Goal: Check status: Check status

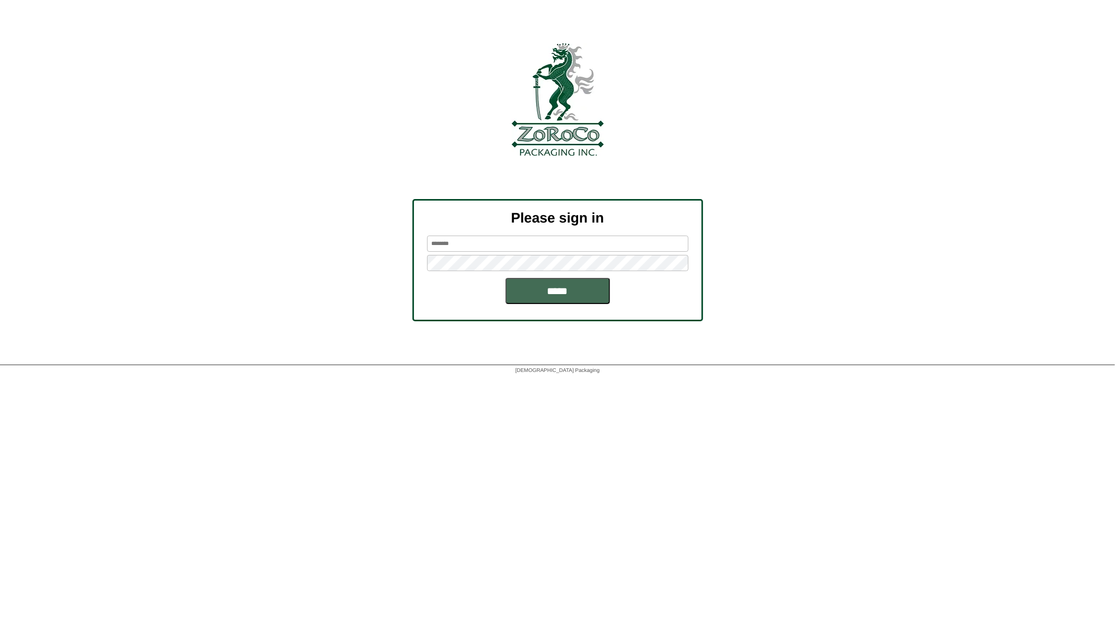
type input "*********"
click at [578, 295] on input "*****" at bounding box center [557, 291] width 105 height 26
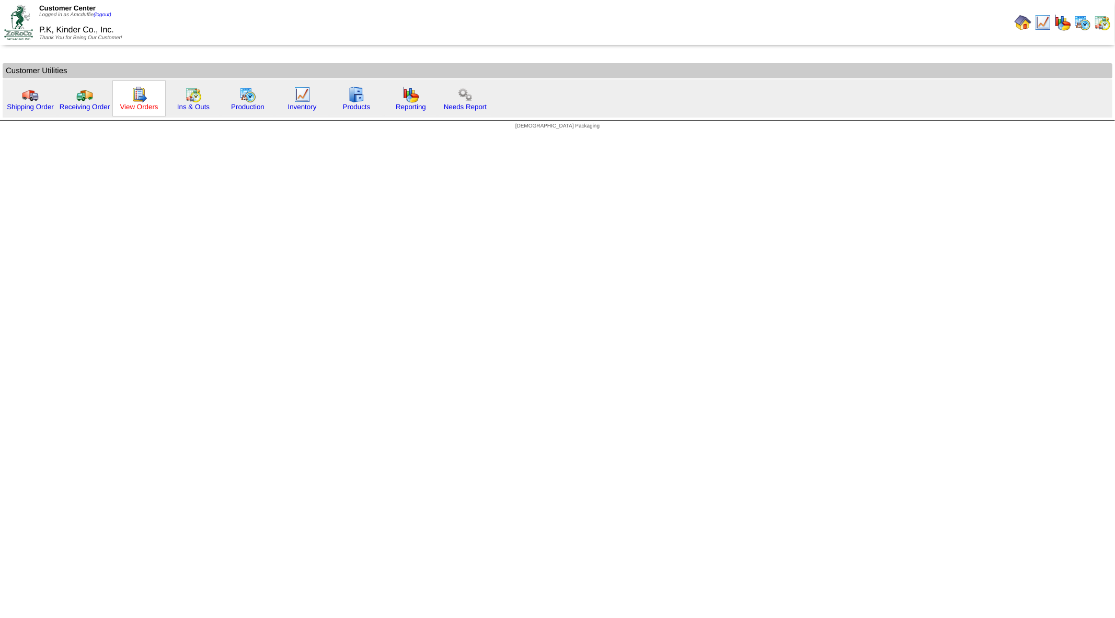
click at [137, 106] on link "View Orders" at bounding box center [139, 107] width 38 height 8
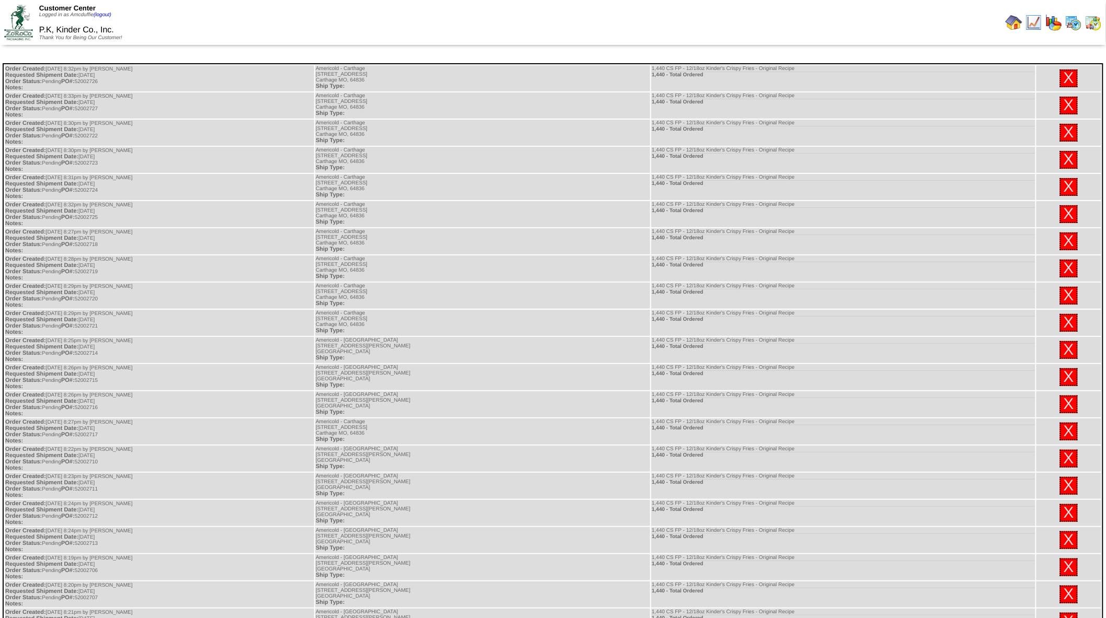
click at [1010, 21] on img at bounding box center [1013, 22] width 17 height 17
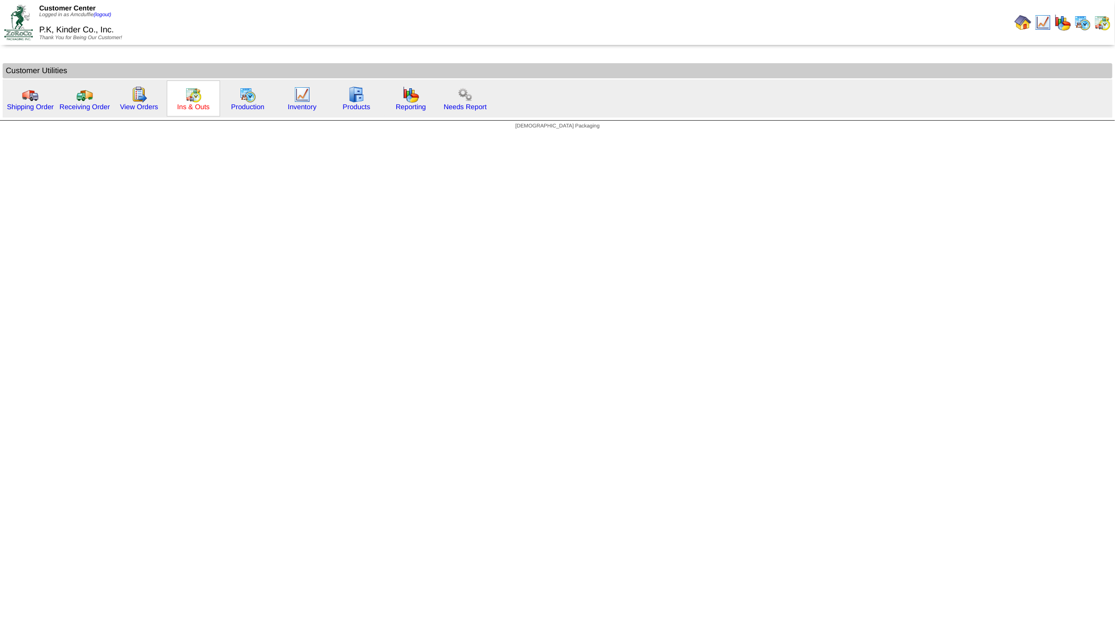
click at [181, 107] on link "Ins & Outs" at bounding box center [193, 107] width 32 height 8
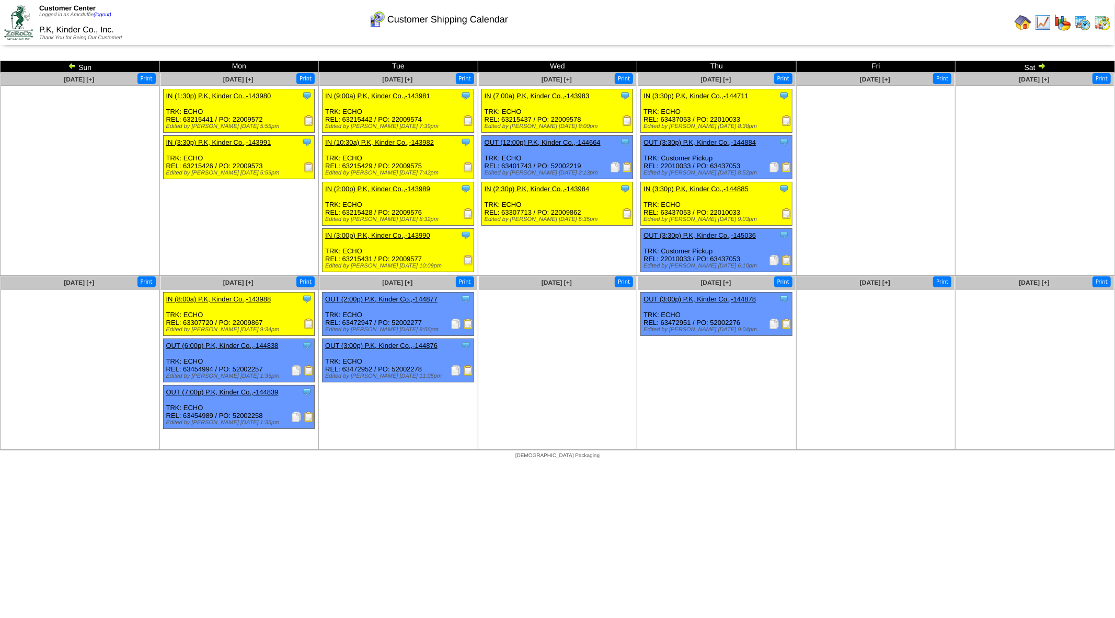
click at [1042, 62] on img at bounding box center [1041, 66] width 8 height 8
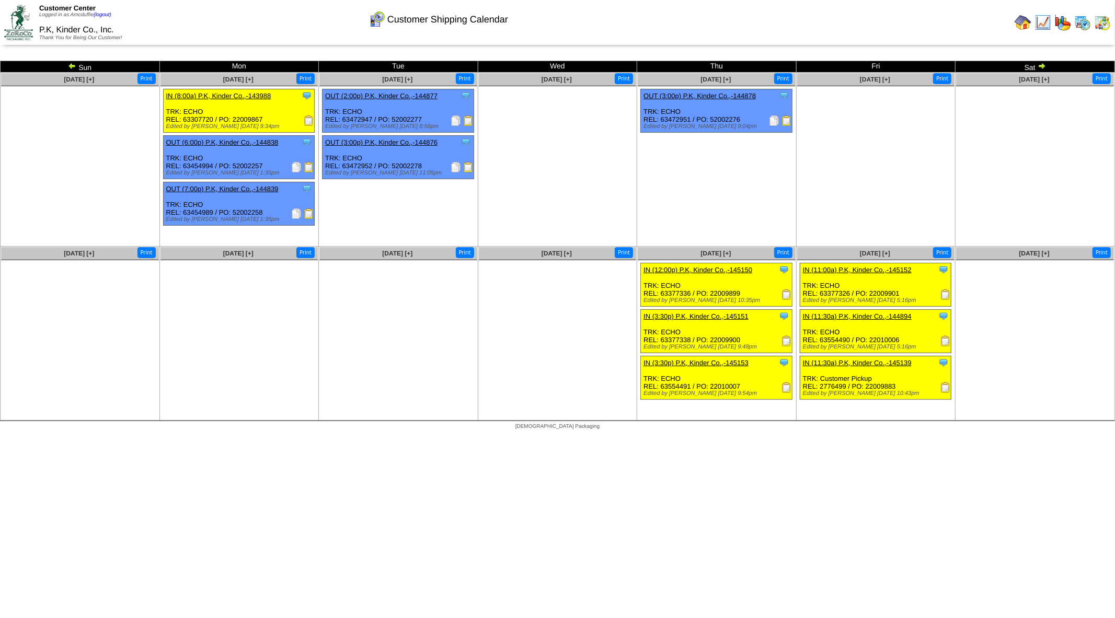
click at [1042, 66] on img at bounding box center [1041, 66] width 8 height 8
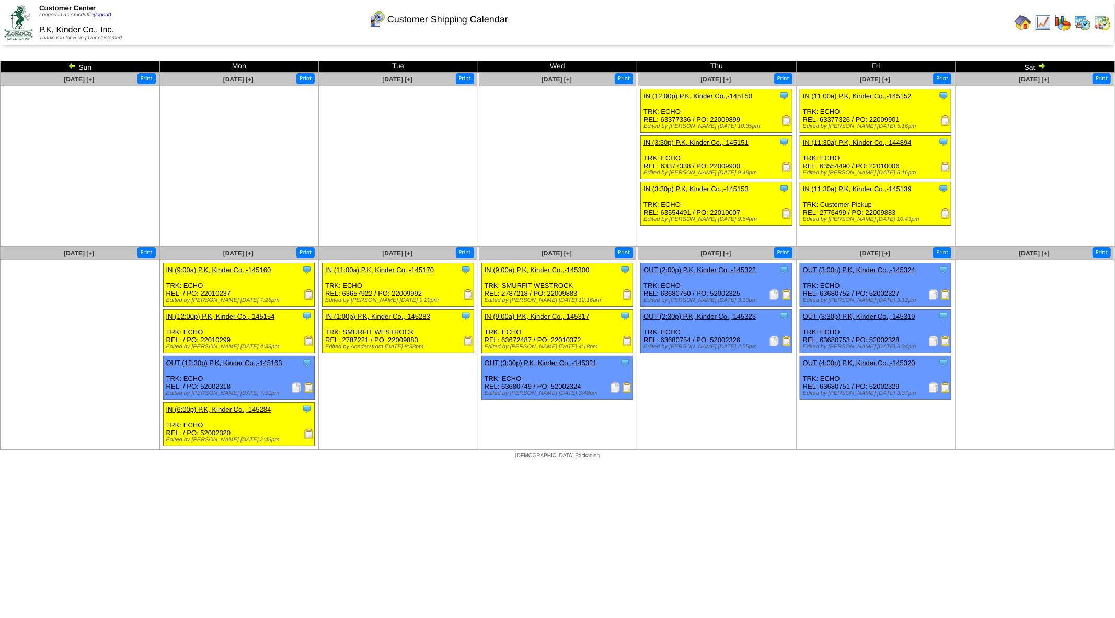
click at [1042, 66] on img at bounding box center [1041, 66] width 8 height 8
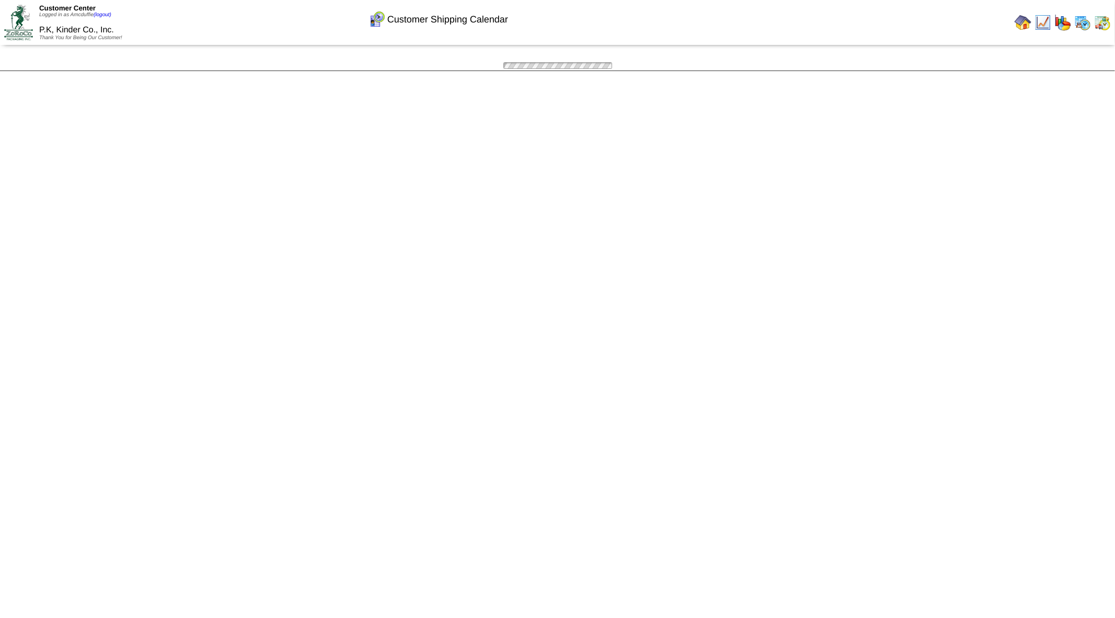
click at [0, 0] on img at bounding box center [0, 0] width 0 height 0
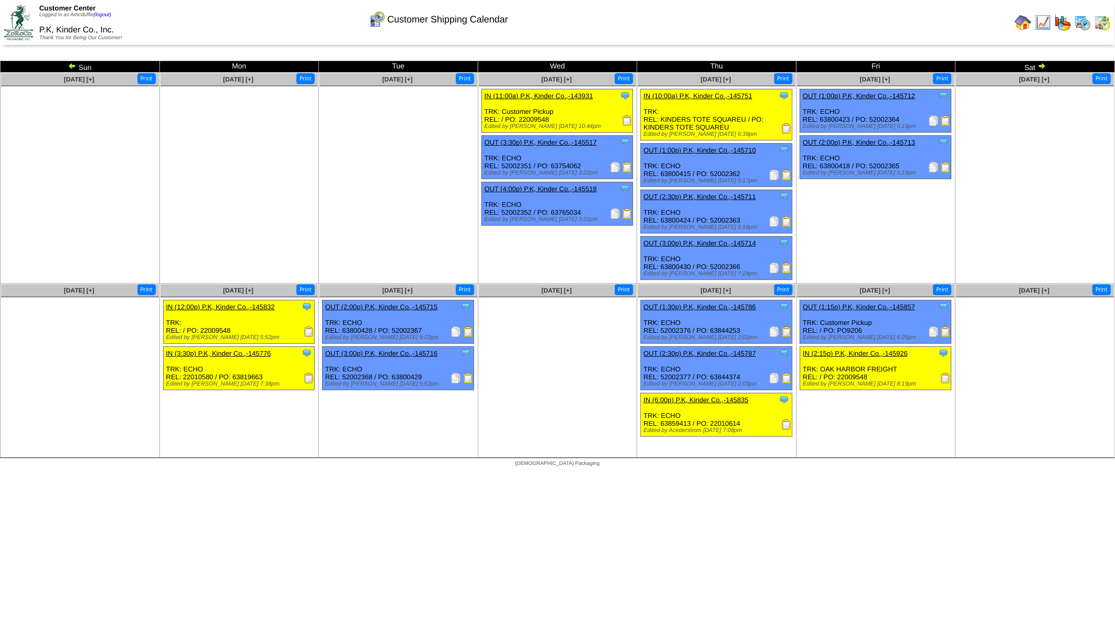
click at [1042, 66] on img at bounding box center [1041, 66] width 8 height 8
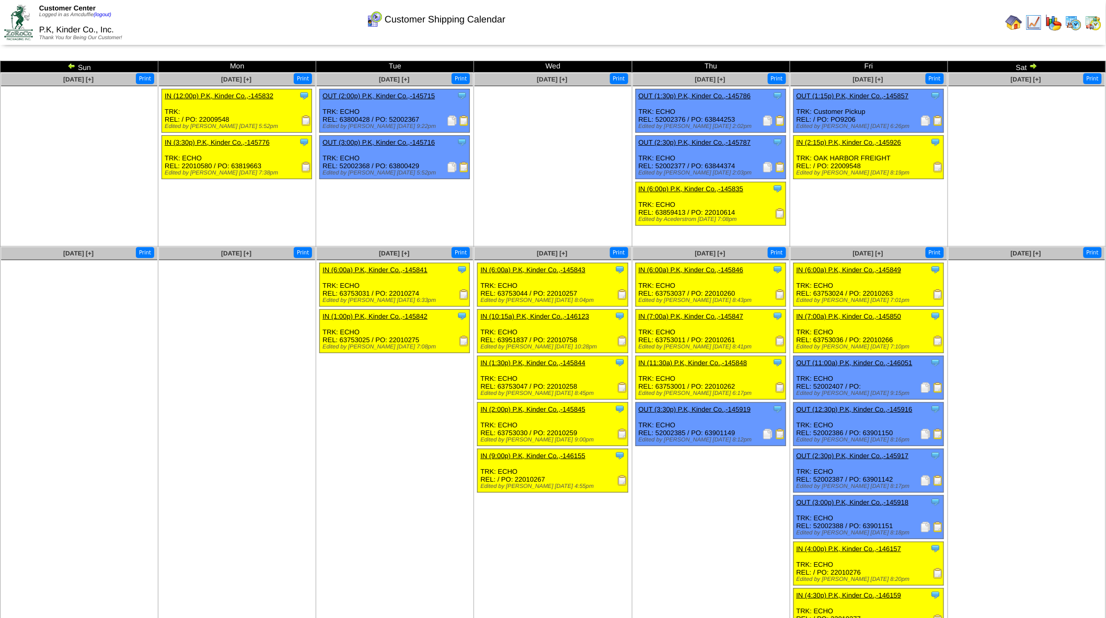
click at [1042, 66] on td "Sat" at bounding box center [1026, 66] width 158 height 11
click at [1036, 66] on img at bounding box center [1033, 66] width 8 height 8
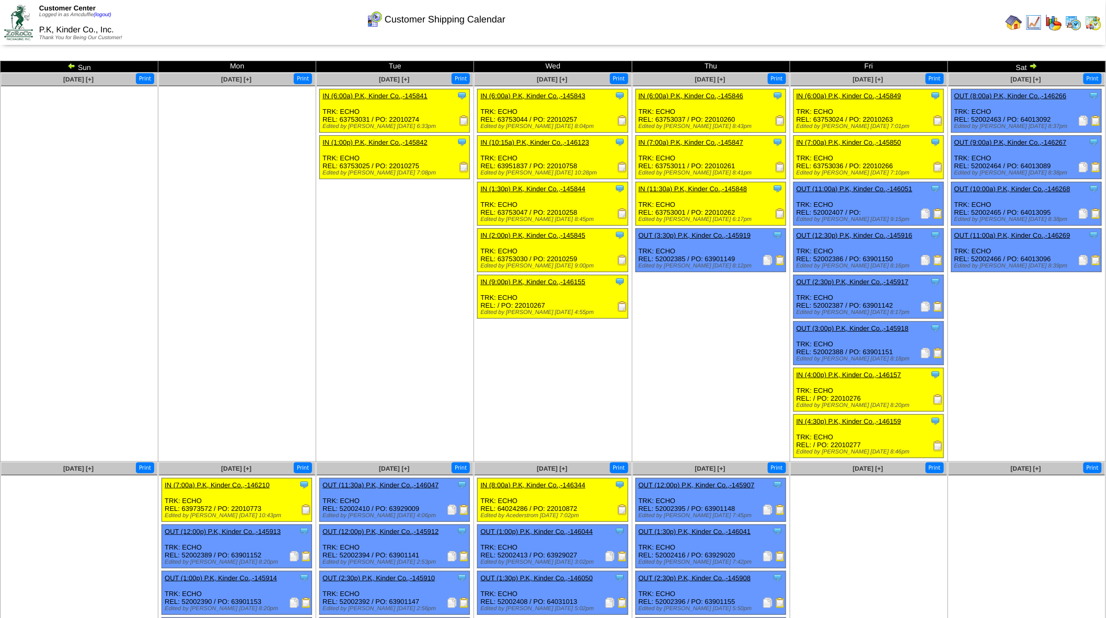
click at [1036, 66] on img at bounding box center [1033, 66] width 8 height 8
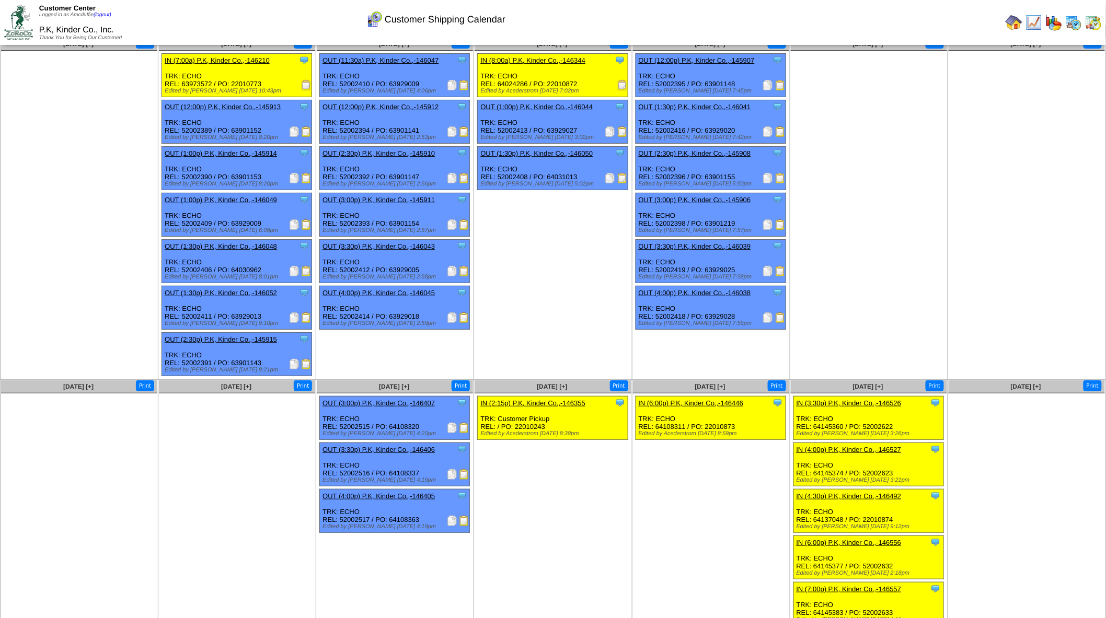
scroll to position [51, 0]
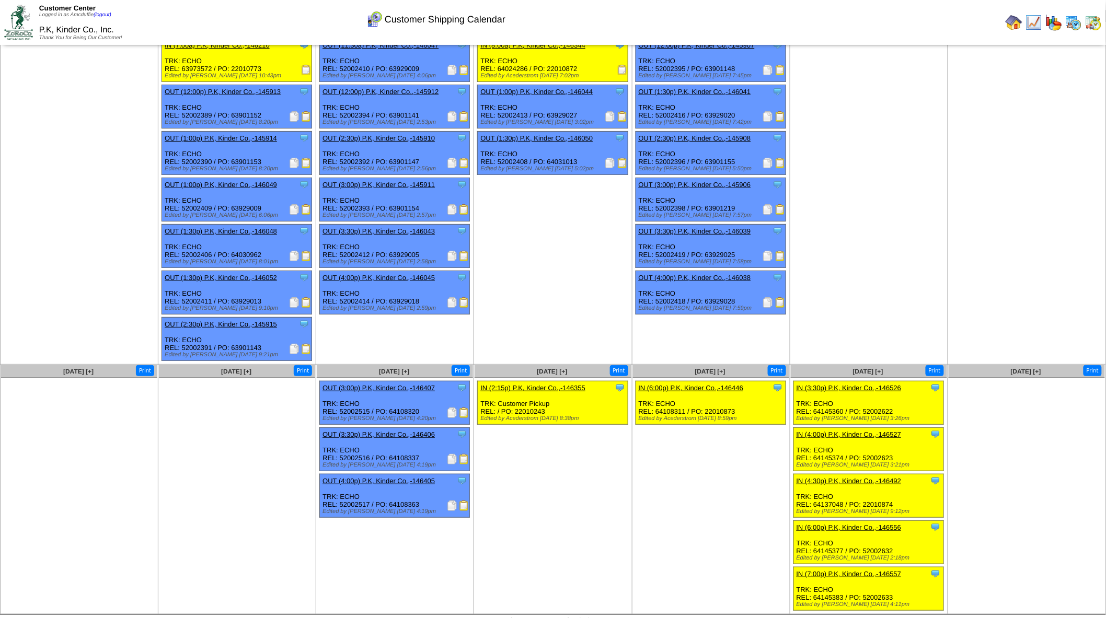
click at [852, 524] on link "IN (6:00p) P.K, Kinder Co.,-146556" at bounding box center [848, 528] width 105 height 8
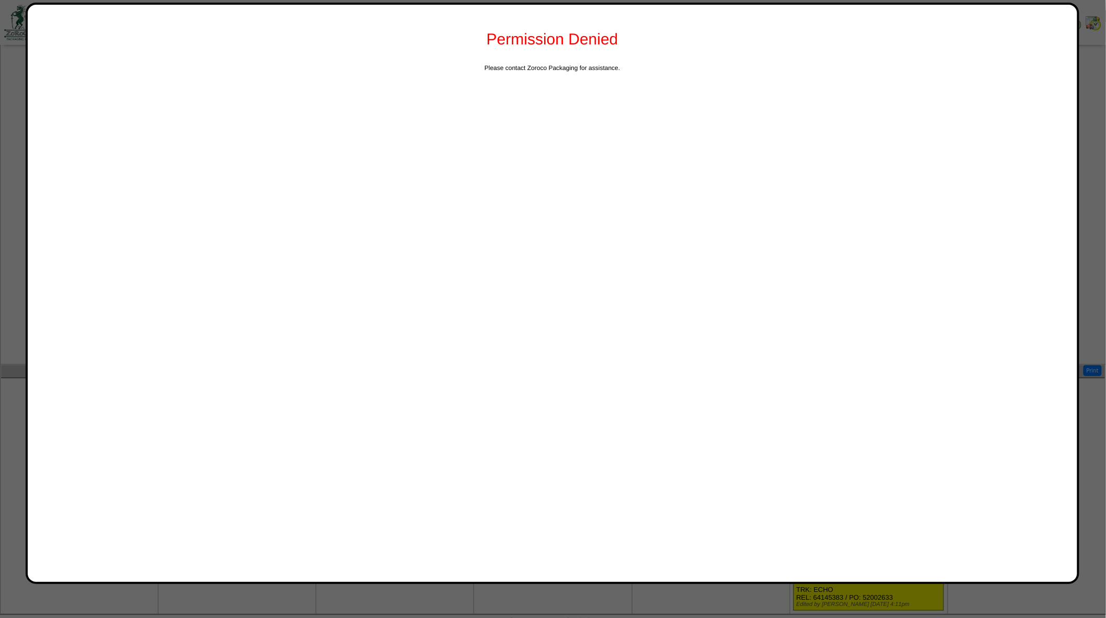
click at [18, 108] on div at bounding box center [553, 283] width 1106 height 669
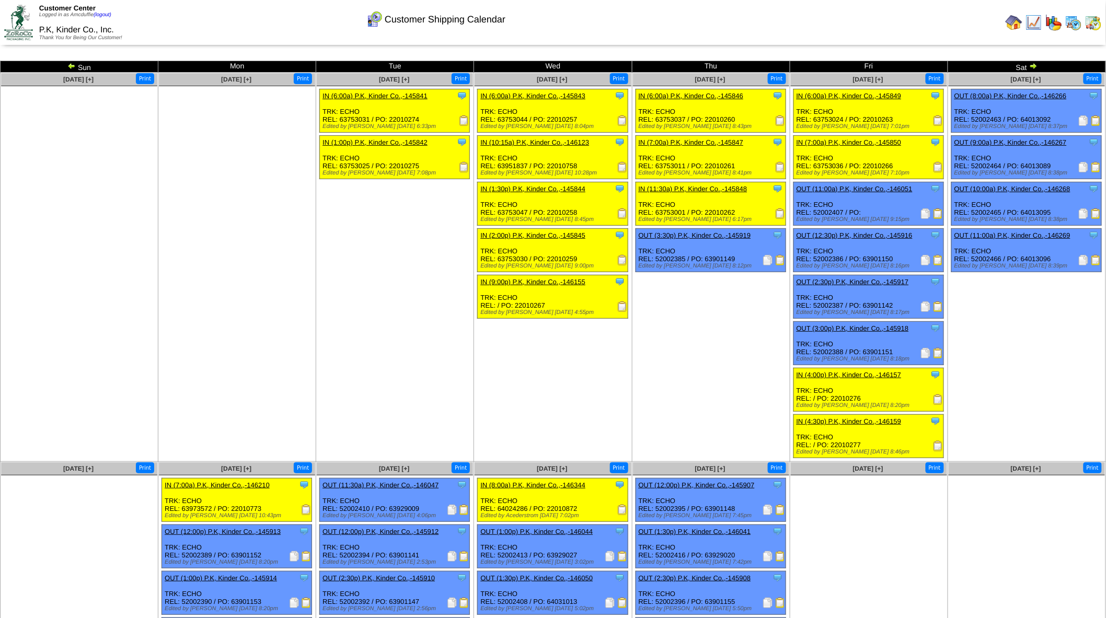
click at [1033, 63] on img at bounding box center [1033, 66] width 8 height 8
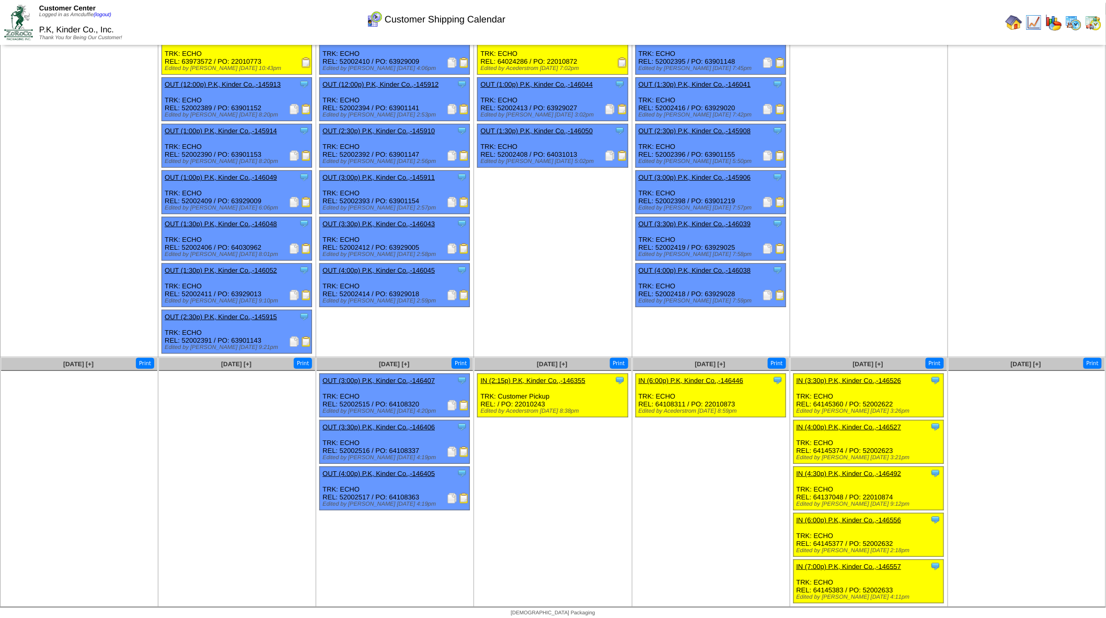
scroll to position [51, 0]
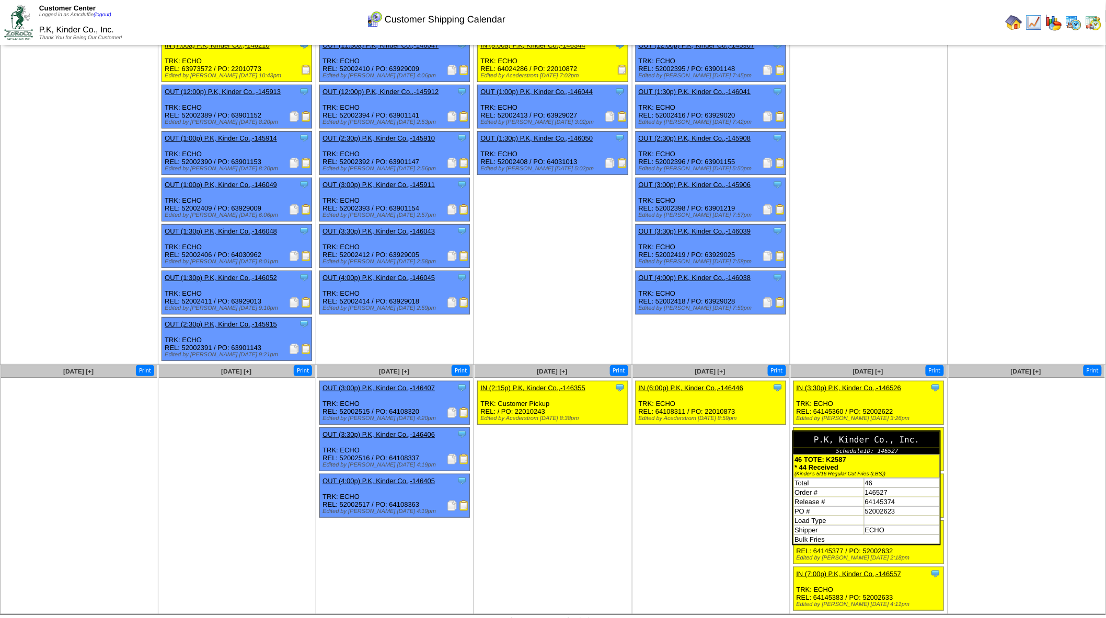
click at [861, 488] on td "Order #" at bounding box center [829, 492] width 70 height 9
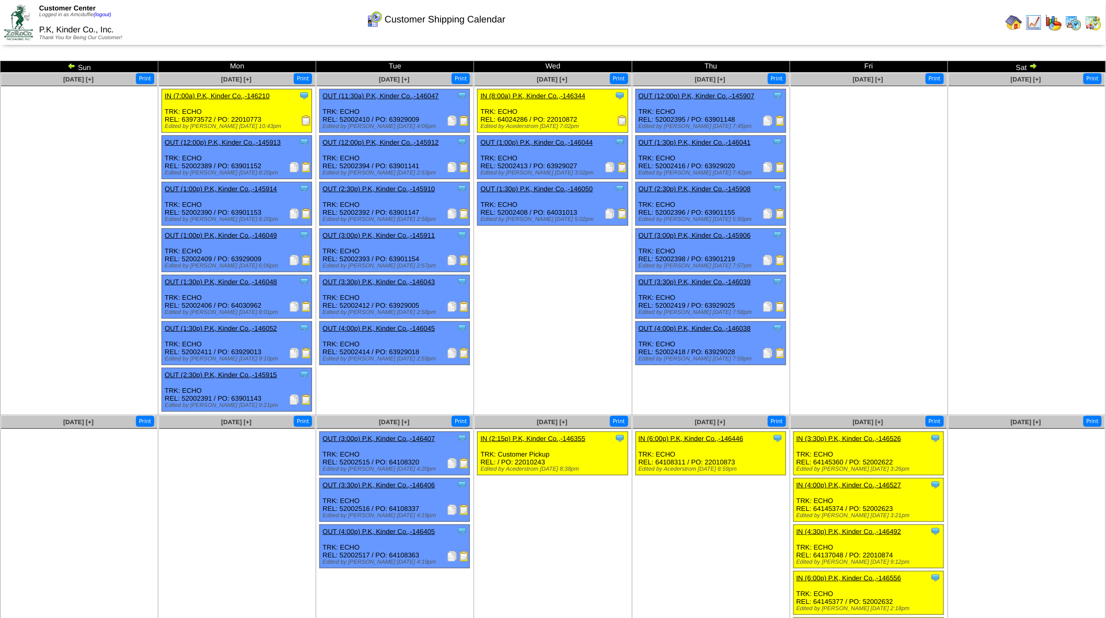
scroll to position [51, 0]
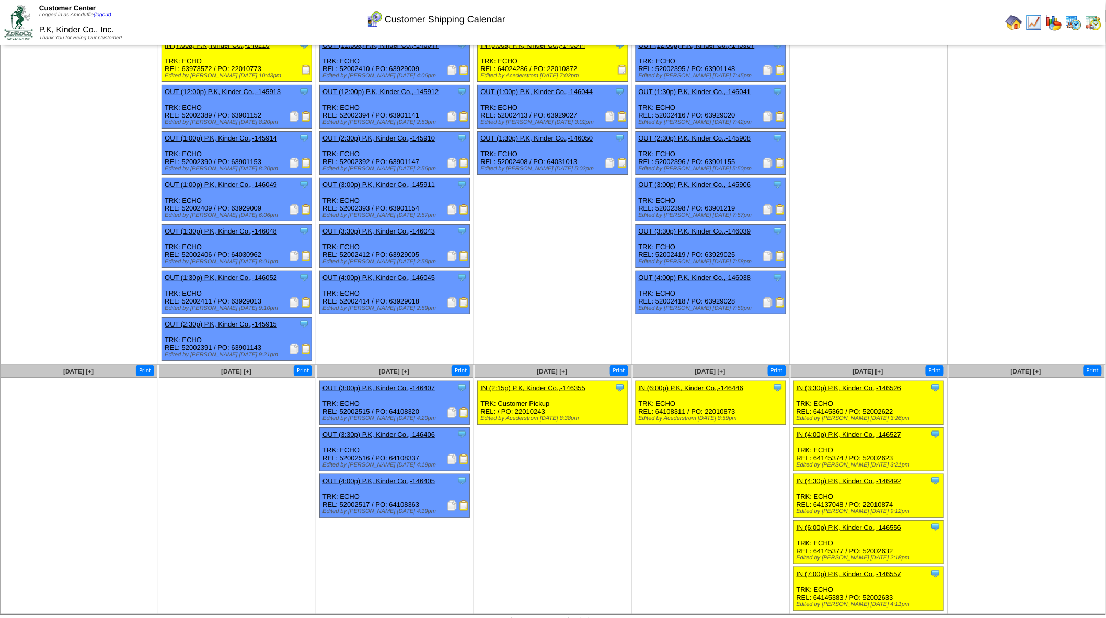
click at [768, 297] on img at bounding box center [767, 302] width 10 height 10
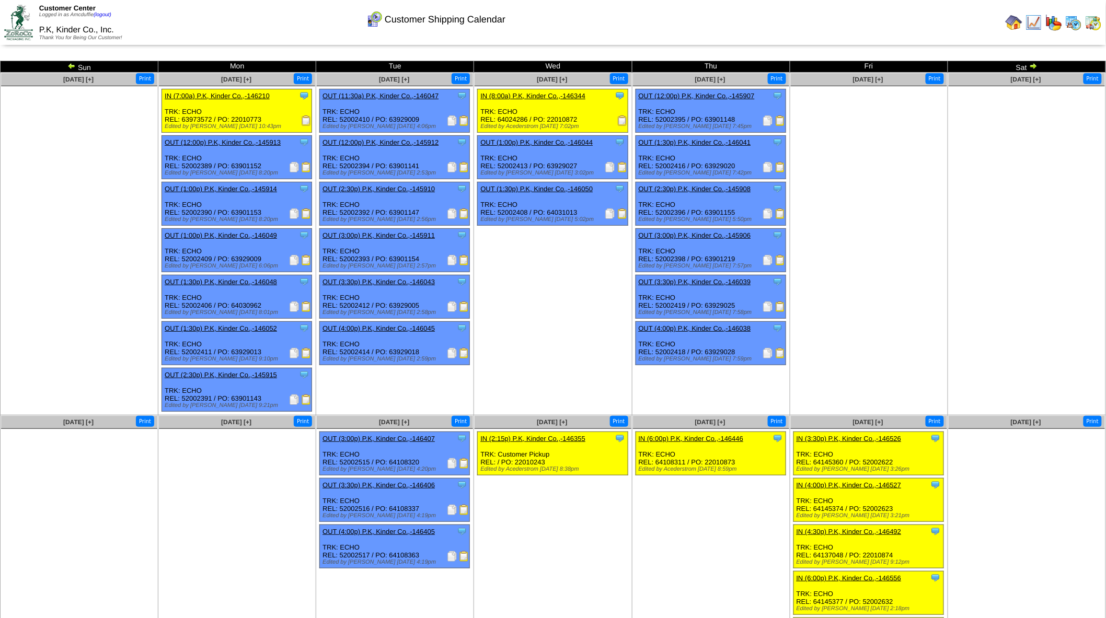
click at [624, 122] on img at bounding box center [622, 120] width 10 height 10
click at [1033, 65] on img at bounding box center [1033, 66] width 8 height 8
